Goal: Navigation & Orientation: Find specific page/section

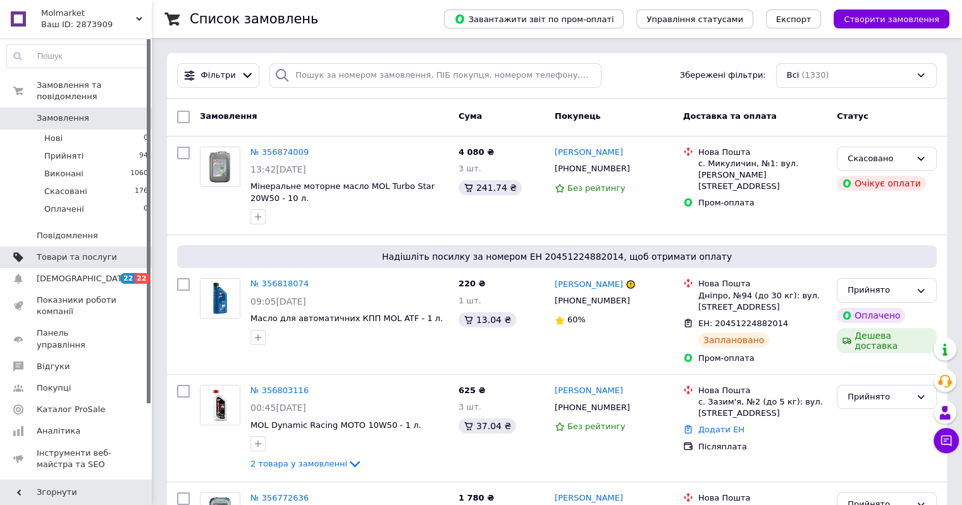
click at [89, 252] on span "Товари та послуги" at bounding box center [77, 257] width 80 height 11
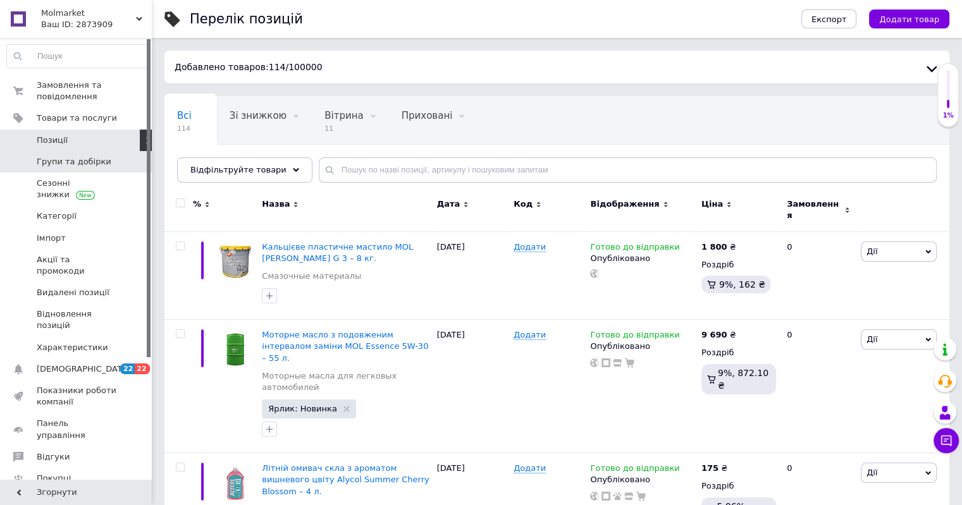
click at [53, 163] on span "Групи та добірки" at bounding box center [74, 161] width 75 height 11
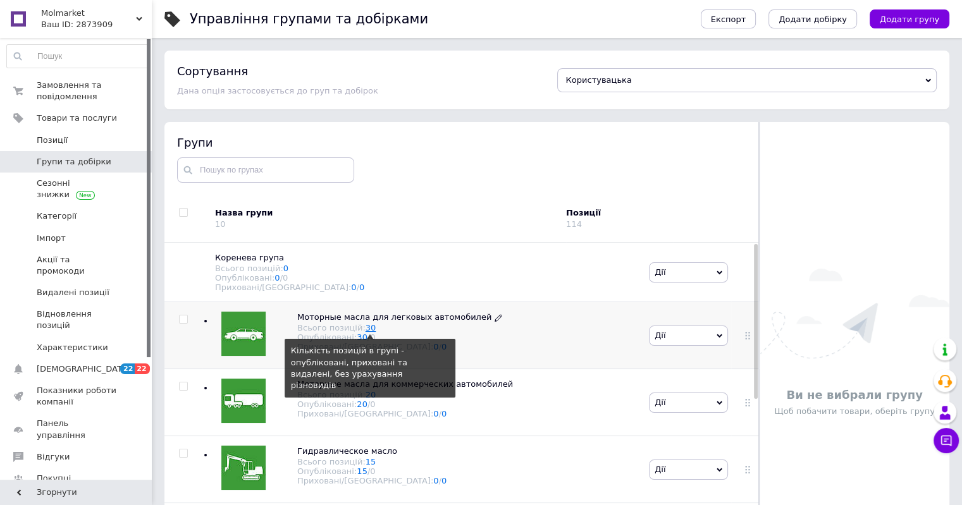
click at [365, 331] on link "30" at bounding box center [370, 327] width 11 height 9
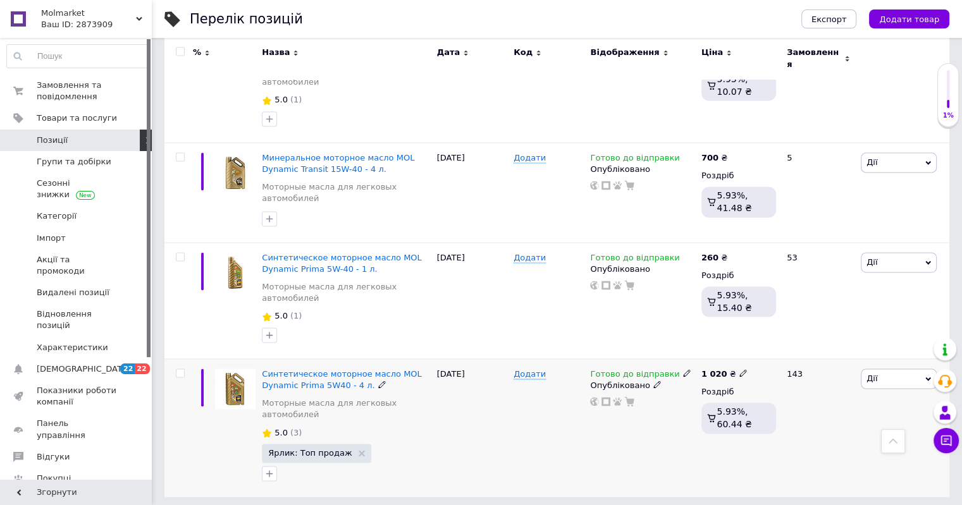
scroll to position [1893, 0]
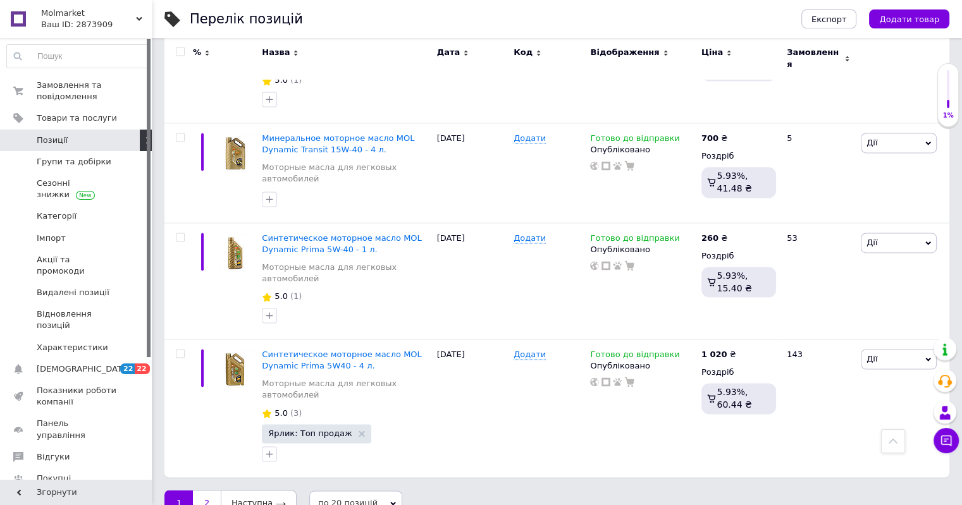
click at [204, 490] on link "2" at bounding box center [207, 503] width 28 height 27
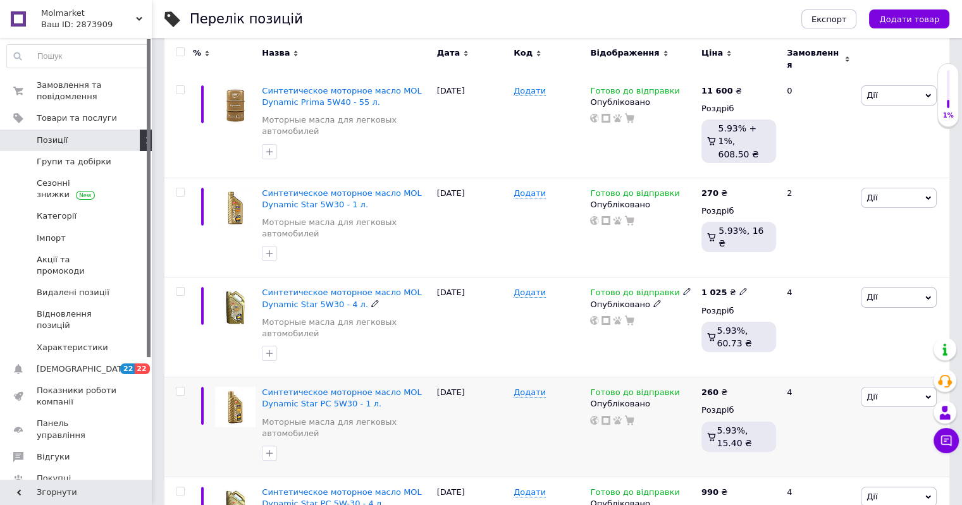
scroll to position [52, 0]
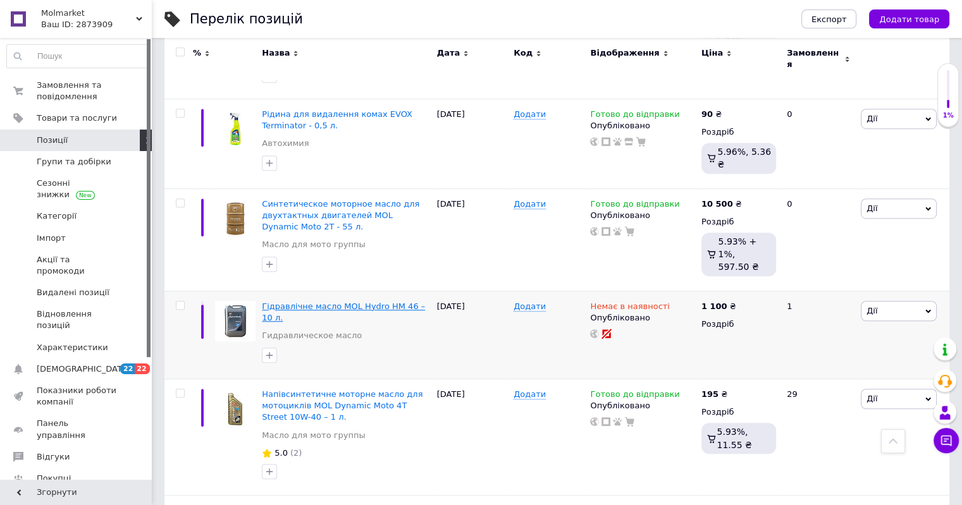
scroll to position [737, 0]
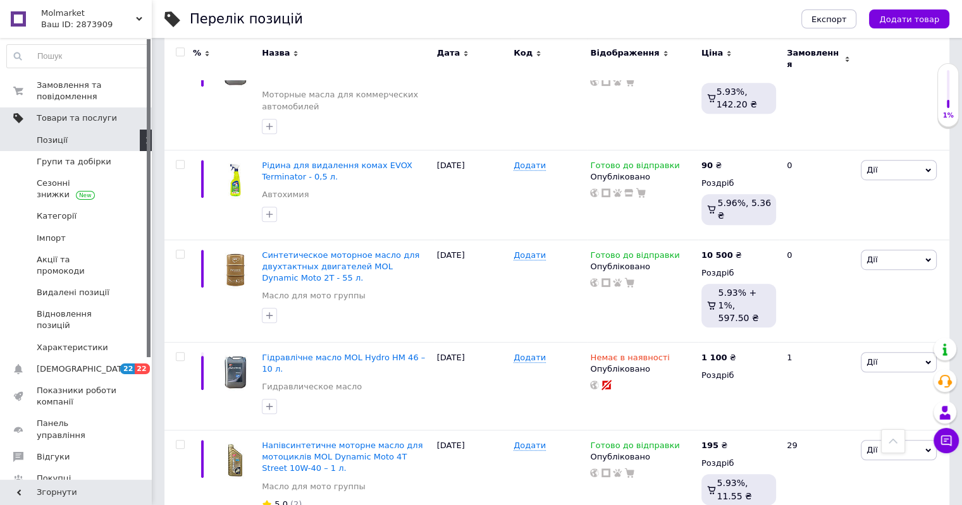
click at [66, 119] on span "Товари та послуги" at bounding box center [77, 118] width 80 height 11
